Goal: Task Accomplishment & Management: Manage account settings

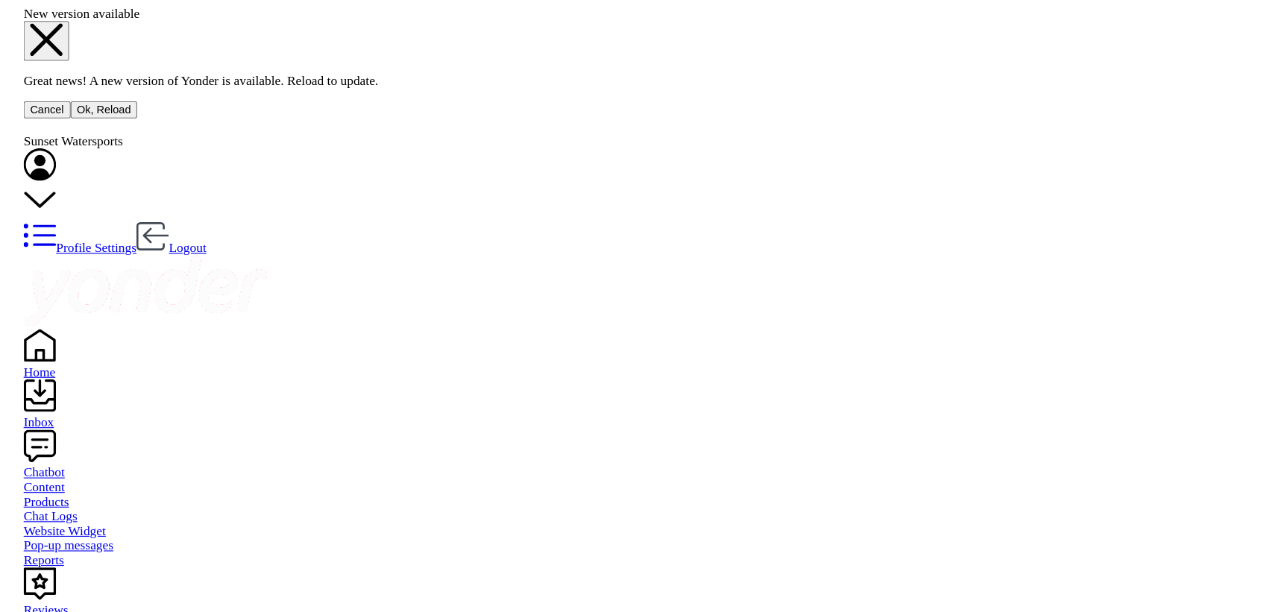
scroll to position [1538, 0]
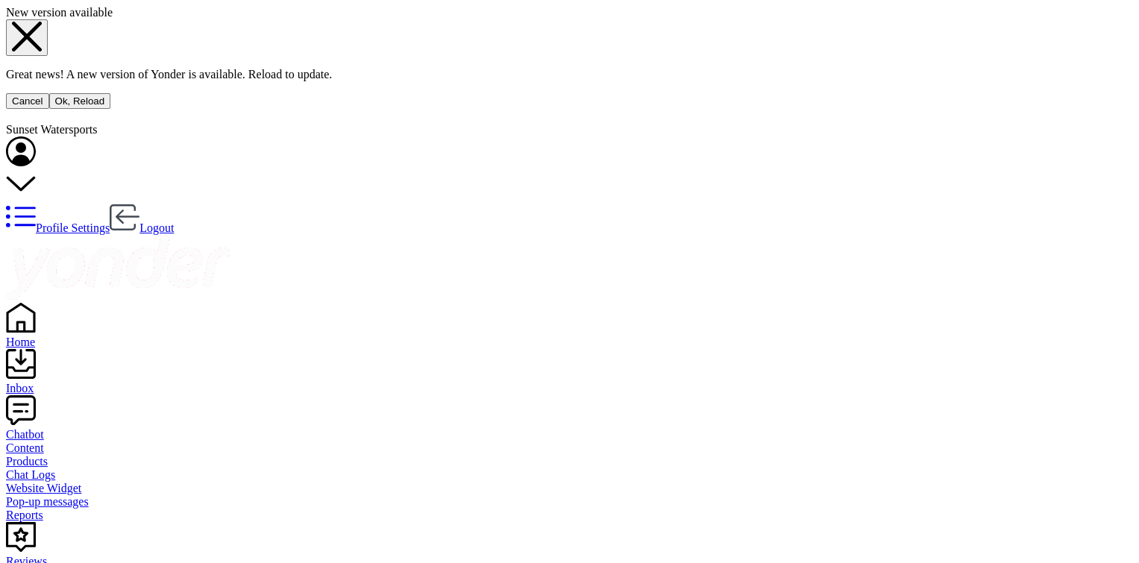
click at [613, 19] on div "New version available" at bounding box center [569, 12] width 1127 height 13
click at [42, 51] on use at bounding box center [27, 37] width 30 height 30
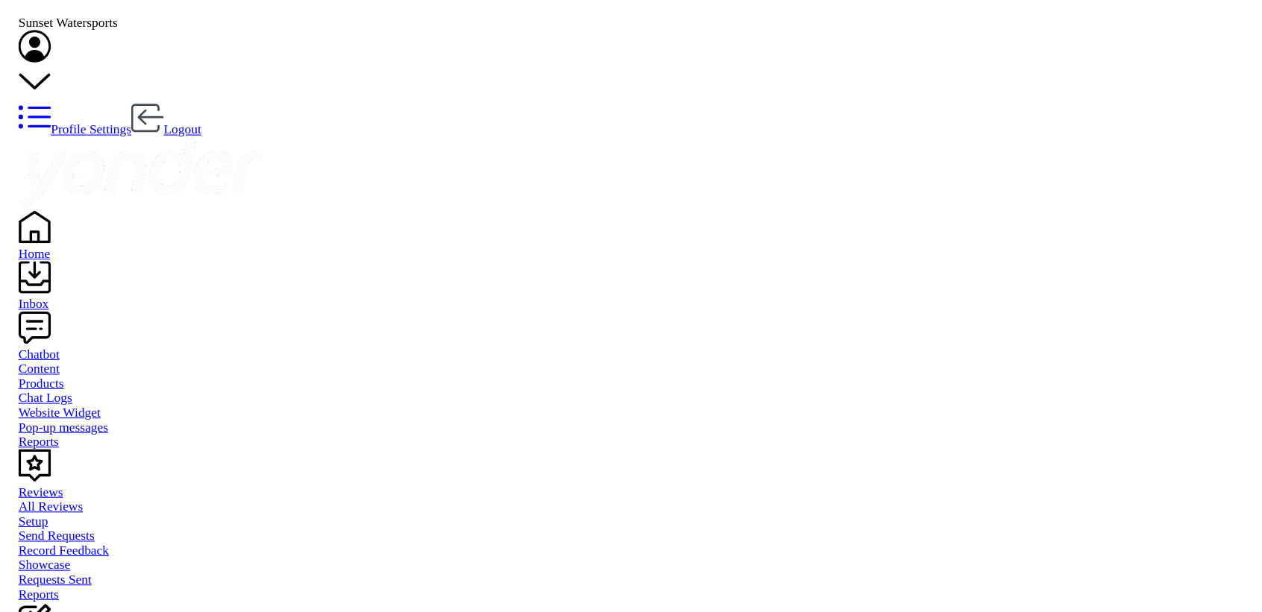
scroll to position [1400, 0]
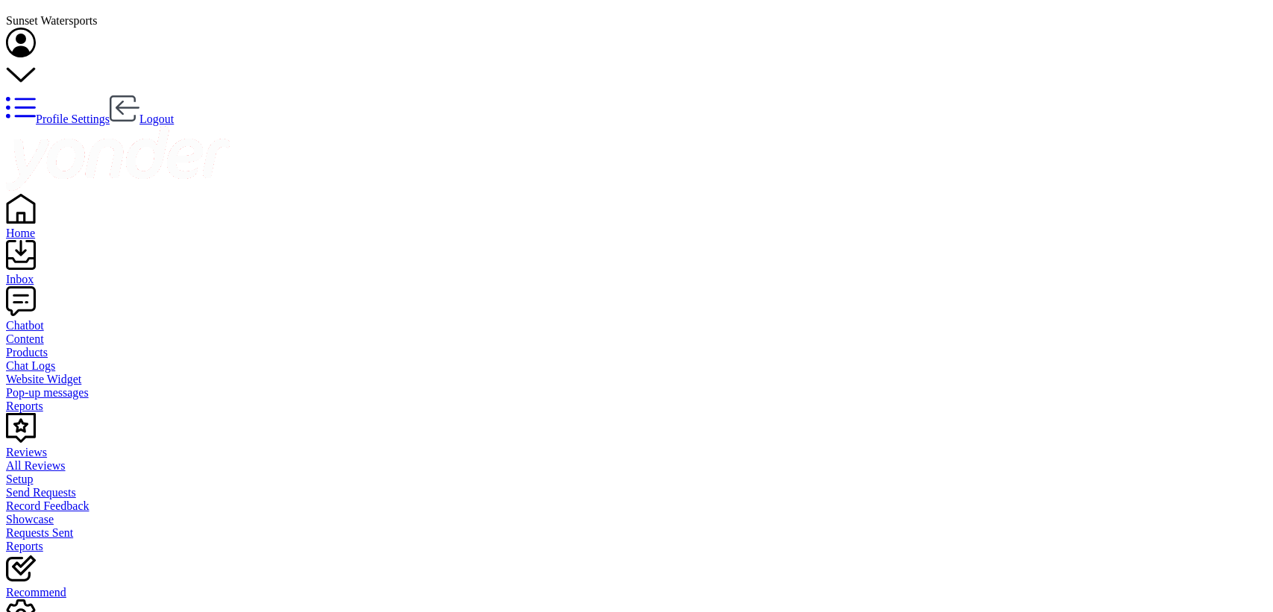
click at [36, 28] on icon at bounding box center [21, 43] width 30 height 30
click at [174, 113] on link "Logout" at bounding box center [142, 119] width 64 height 13
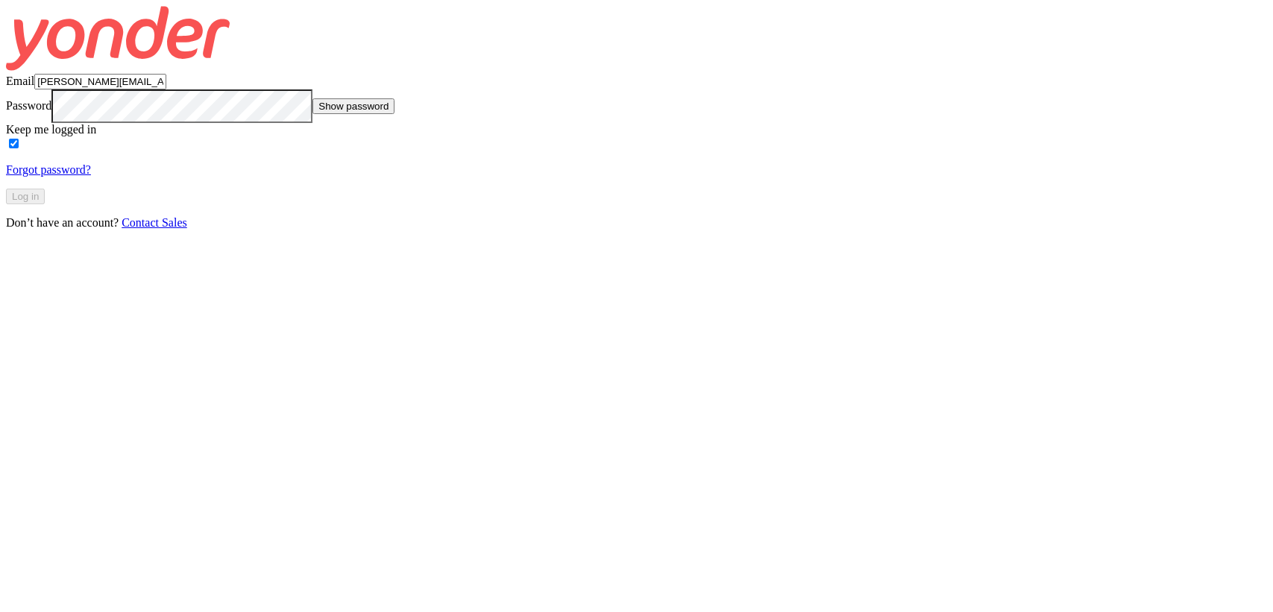
click at [166, 89] on input "[PERSON_NAME][EMAIL_ADDRESS][DOMAIN_NAME]" at bounding box center [100, 82] width 132 height 16
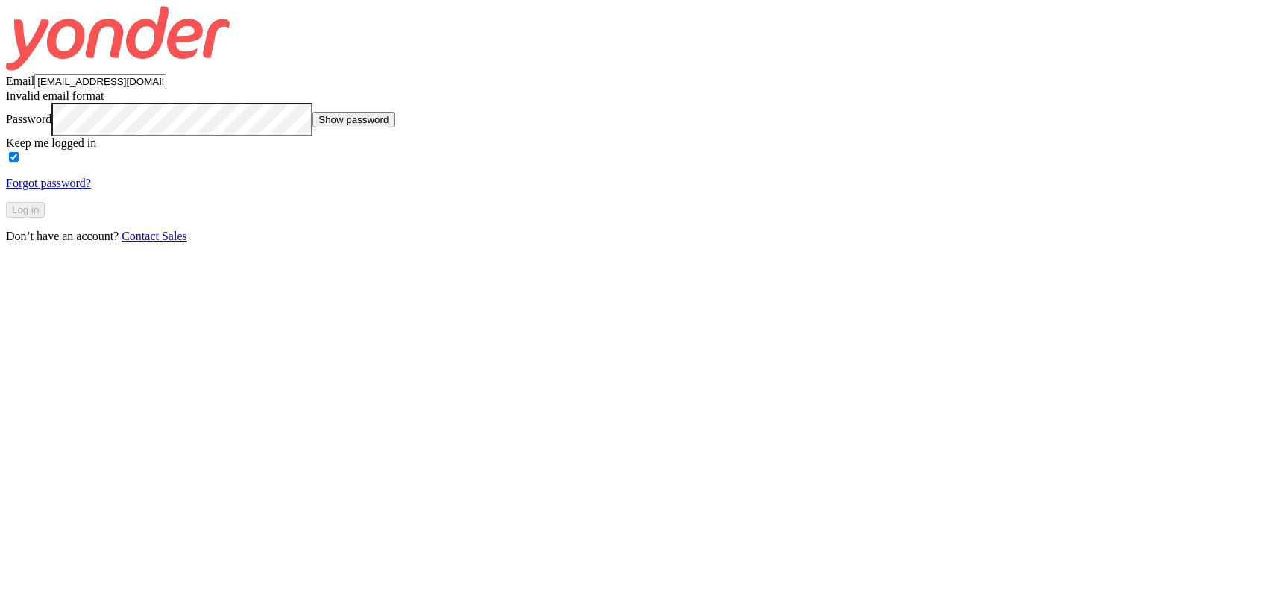
type input "[EMAIL_ADDRESS][DOMAIN_NAME]"
click button "Log in" at bounding box center [25, 210] width 39 height 16
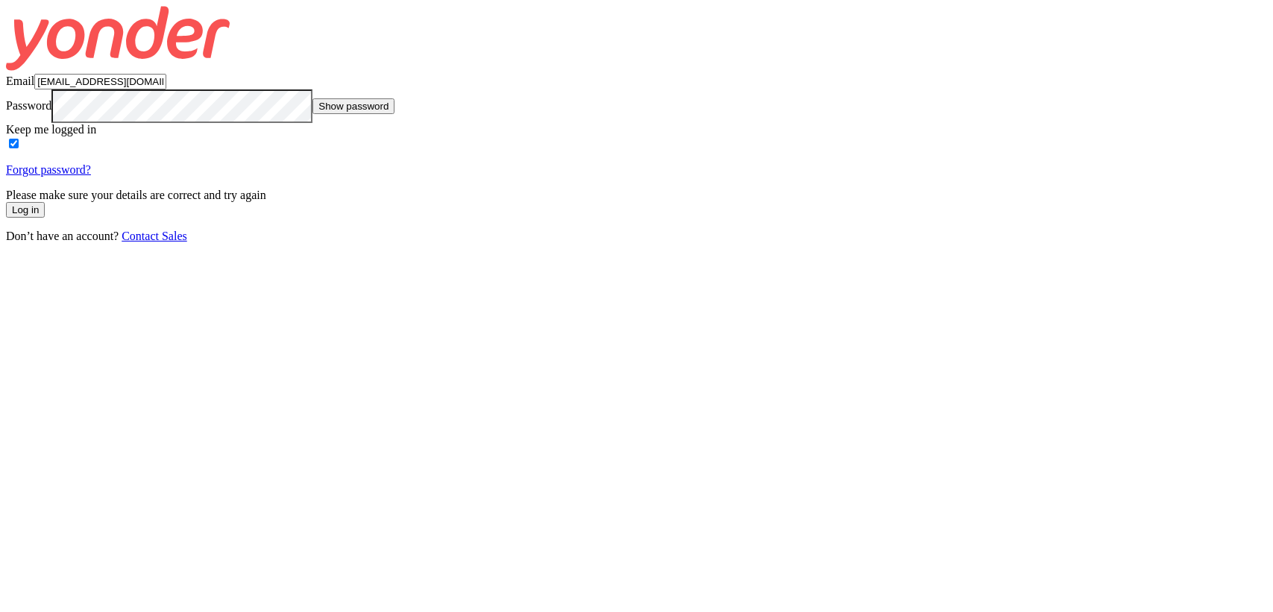
click button "Log in" at bounding box center [25, 210] width 39 height 16
